Goal: Task Accomplishment & Management: Use online tool/utility

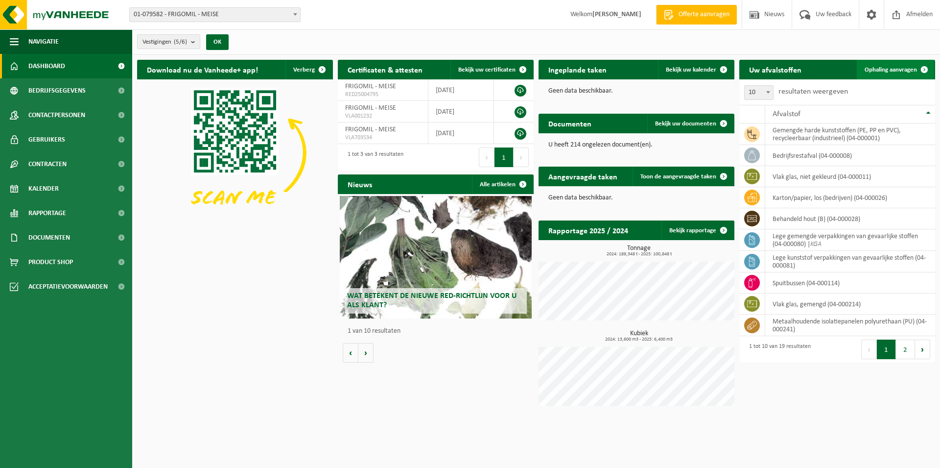
click at [890, 70] on span "Ophaling aanvragen" at bounding box center [891, 70] width 52 height 6
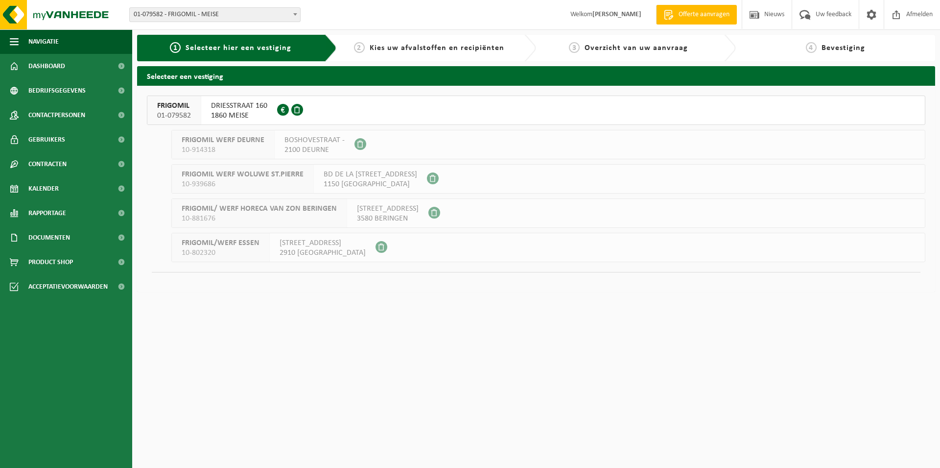
click at [251, 110] on span "DRIESSTRAAT 160" at bounding box center [239, 106] width 56 height 10
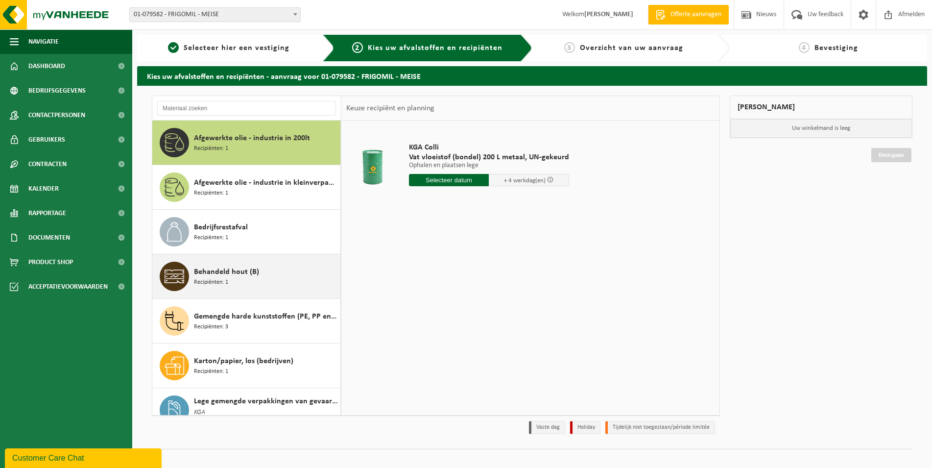
click at [254, 277] on span "Behandeld hout (B)" at bounding box center [226, 272] width 65 height 12
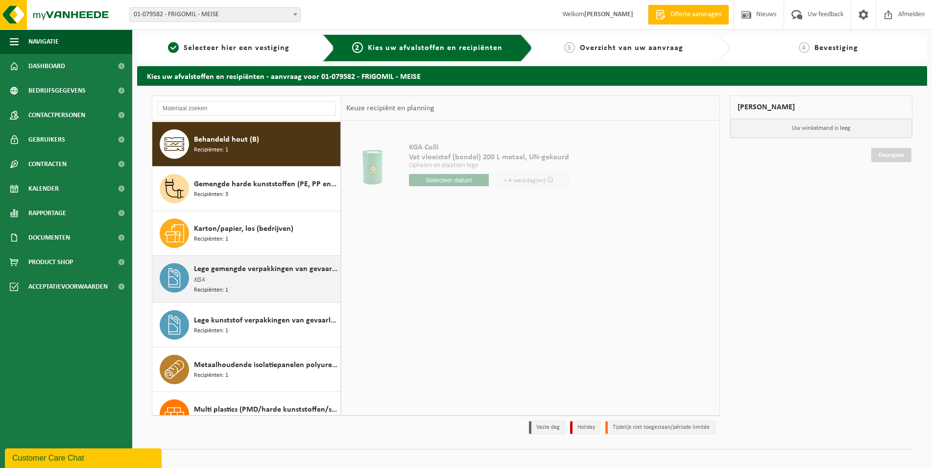
scroll to position [134, 0]
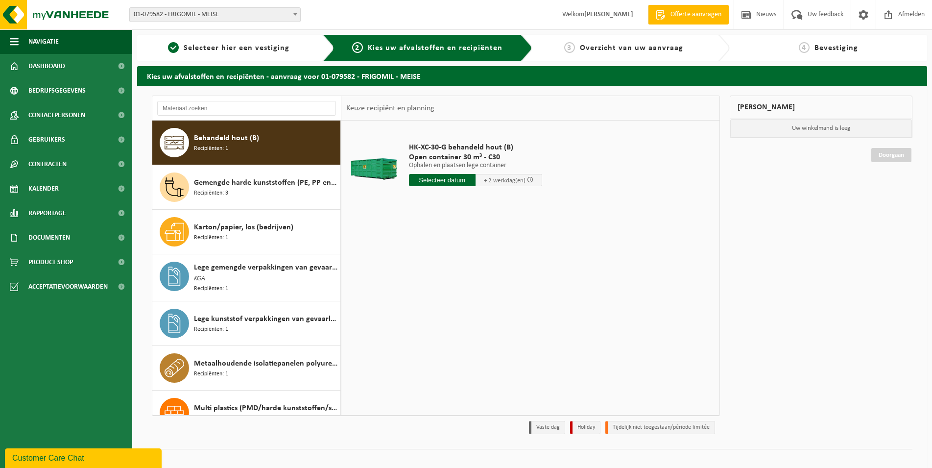
click at [457, 179] on input "text" at bounding box center [442, 180] width 67 height 12
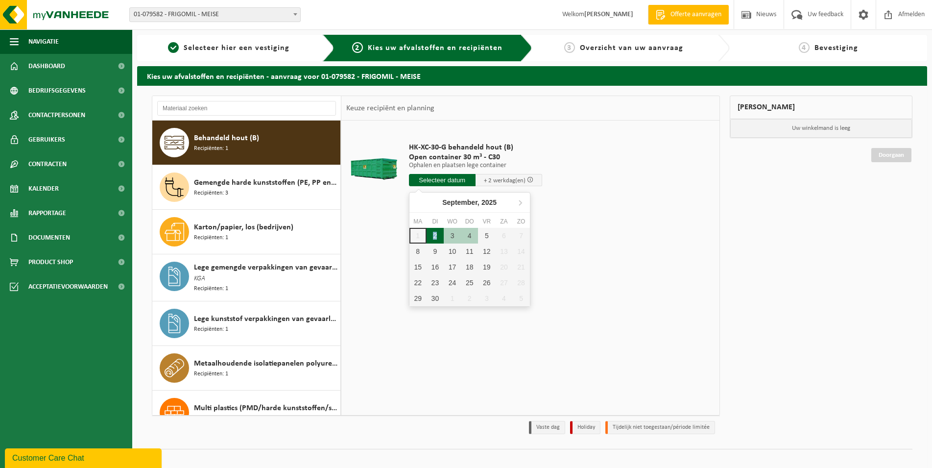
click at [435, 238] on div "2" at bounding box center [434, 236] width 17 height 16
type input "Van 2025-09-02"
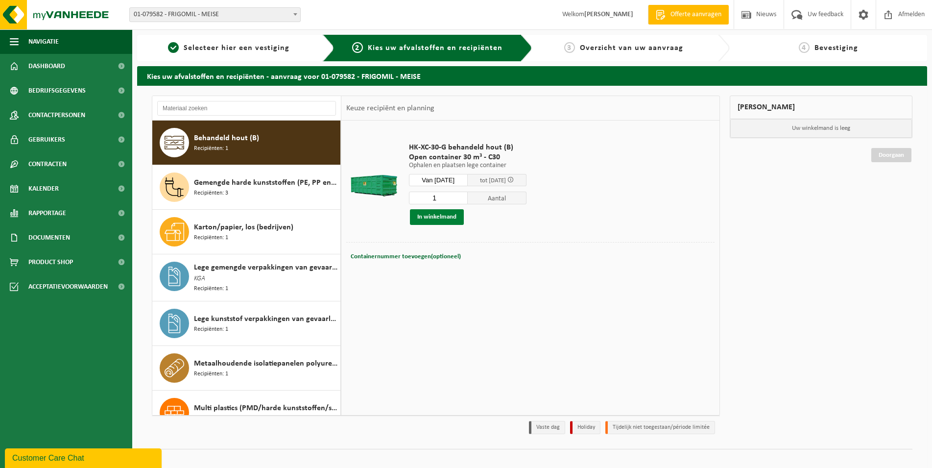
click at [439, 215] on button "In winkelmand" at bounding box center [437, 217] width 54 height 16
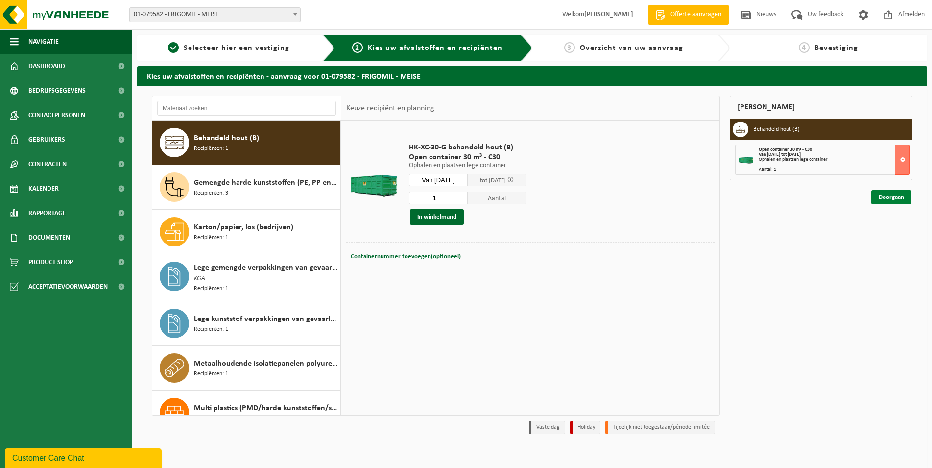
click at [890, 198] on link "Doorgaan" at bounding box center [891, 197] width 40 height 14
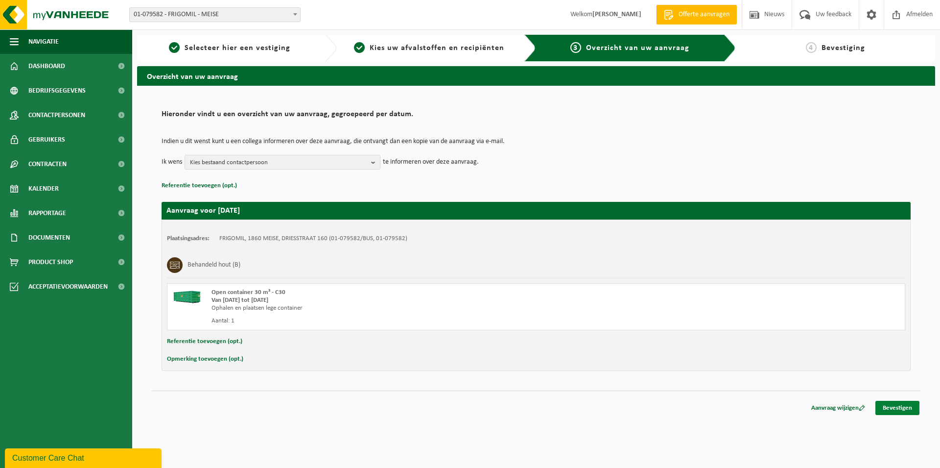
click at [904, 407] on link "Bevestigen" at bounding box center [897, 407] width 44 height 14
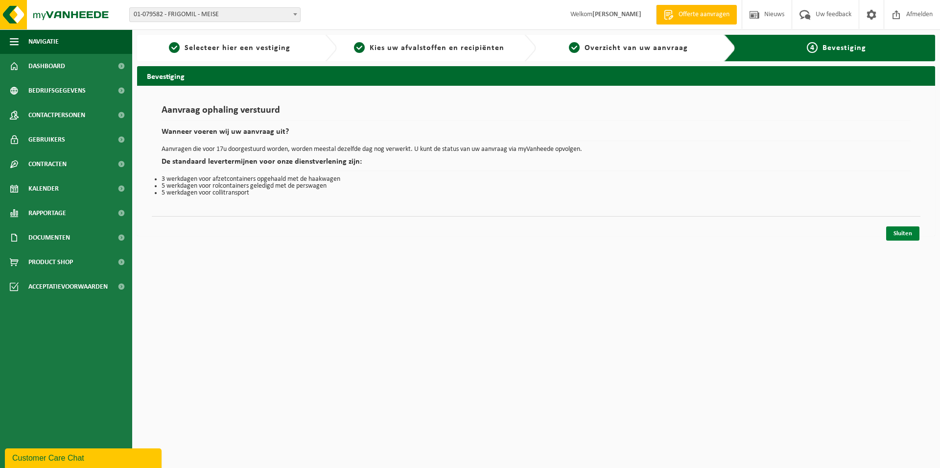
click at [904, 234] on link "Sluiten" at bounding box center [902, 233] width 33 height 14
